Goal: Ask a question

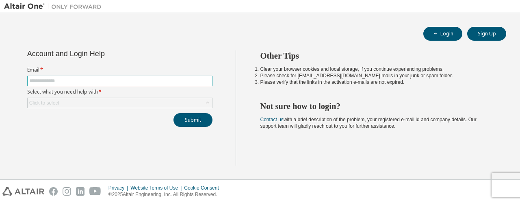
drag, startPoint x: 137, startPoint y: 80, endPoint x: 148, endPoint y: 80, distance: 11.0
click at [137, 80] on input "text" at bounding box center [119, 81] width 181 height 6
type input "**********"
click at [81, 100] on div "Click to select" at bounding box center [120, 103] width 184 height 10
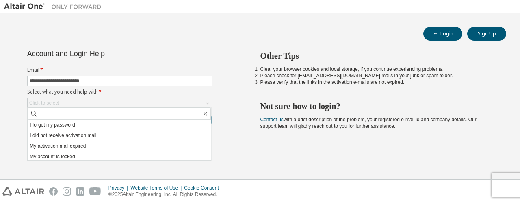
click at [169, 37] on div "Login Sign Up" at bounding box center [260, 34] width 492 height 14
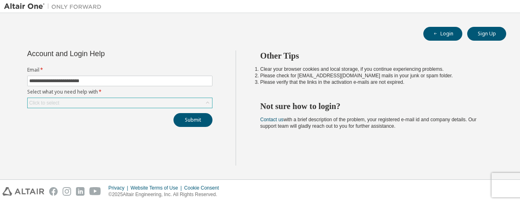
click at [128, 106] on div "Click to select" at bounding box center [120, 103] width 184 height 10
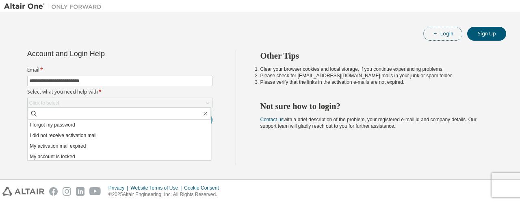
click at [442, 32] on button "Login" at bounding box center [442, 34] width 39 height 14
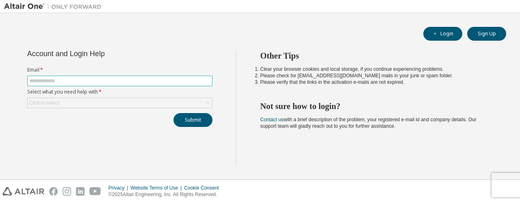
click at [79, 80] on input "text" at bounding box center [119, 81] width 181 height 6
type input "**********"
click at [78, 99] on div "Click to select" at bounding box center [120, 103] width 184 height 10
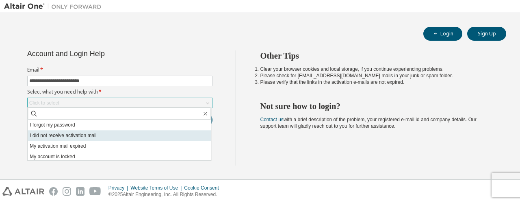
click at [71, 138] on li "I did not receive activation mail" at bounding box center [119, 135] width 183 height 11
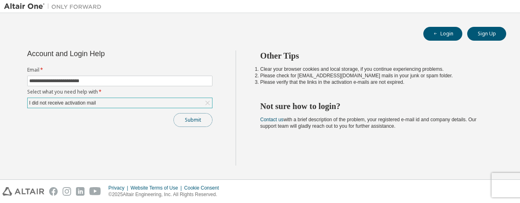
click at [193, 118] on button "Submit" at bounding box center [192, 120] width 39 height 14
